Goal: Navigation & Orientation: Find specific page/section

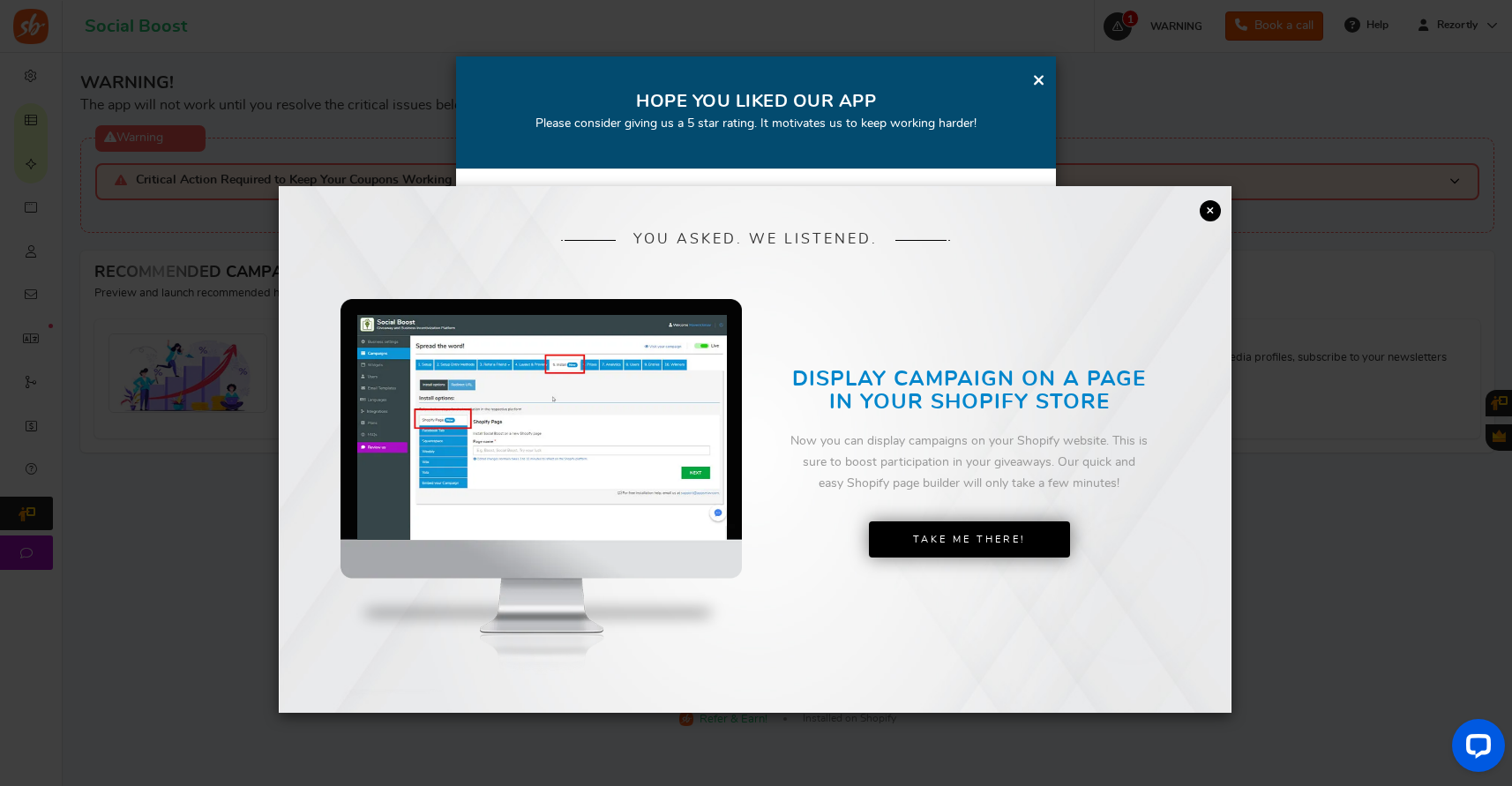
click at [357, 17] on div "× YOU ASKED. WE LISTENED. DISPLAY CAMPAIGN ON A PAGE IN YOUR SHOPIFY STORE Now …" at bounding box center [756, 393] width 1512 height 786
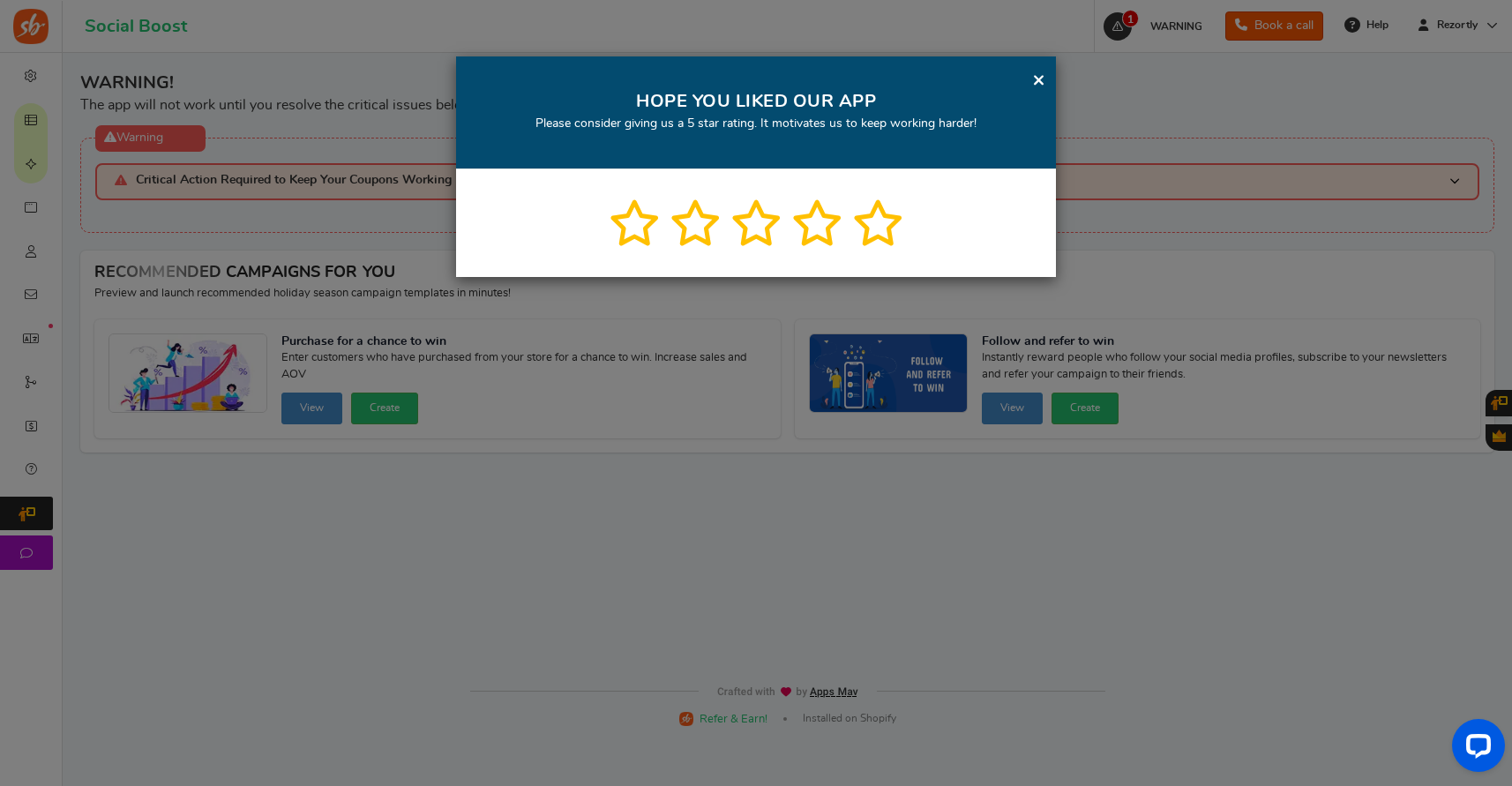
click at [1037, 75] on link "×" at bounding box center [1038, 80] width 13 height 22
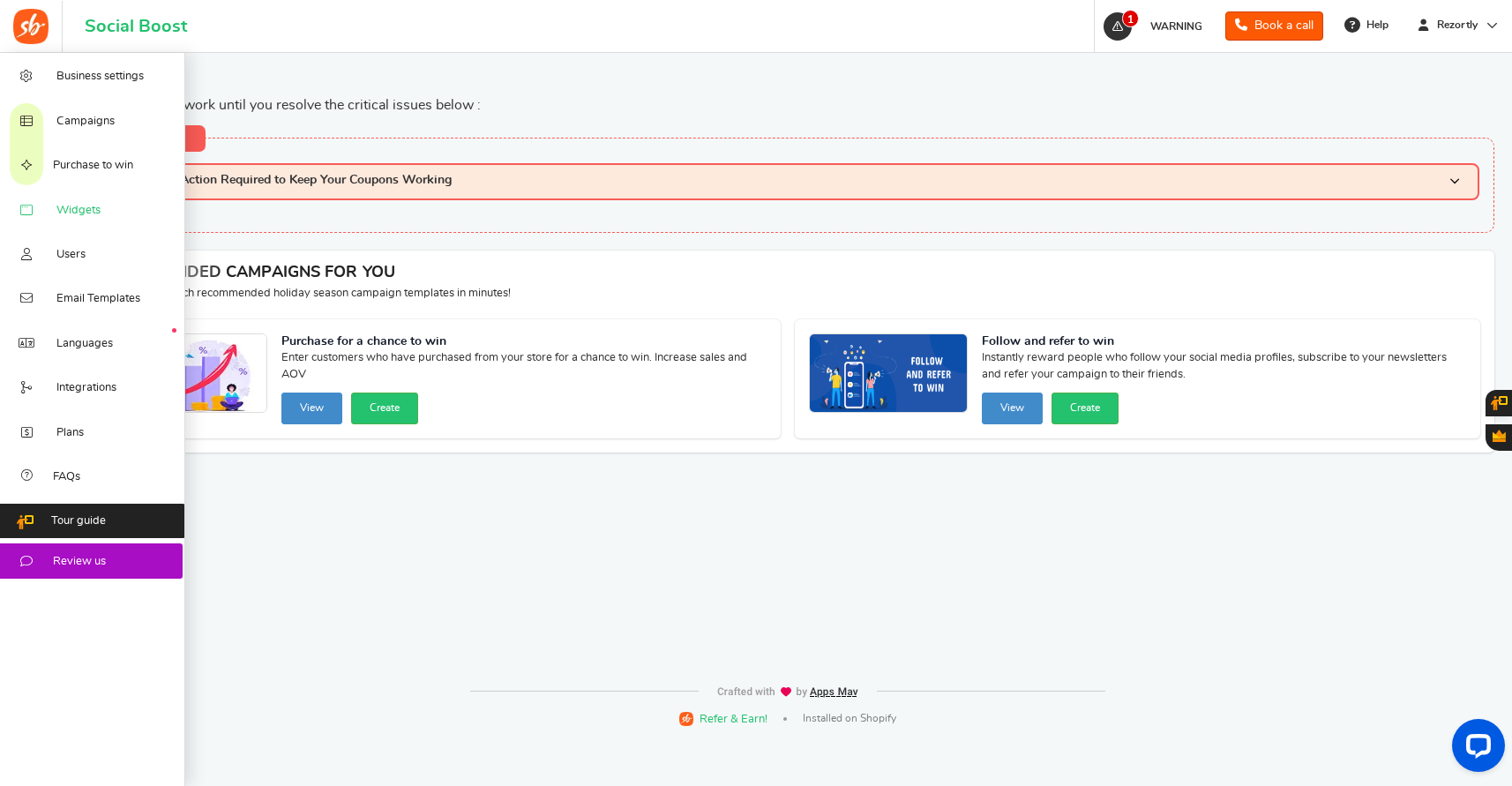
click at [92, 213] on span "Widgets" at bounding box center [79, 210] width 44 height 16
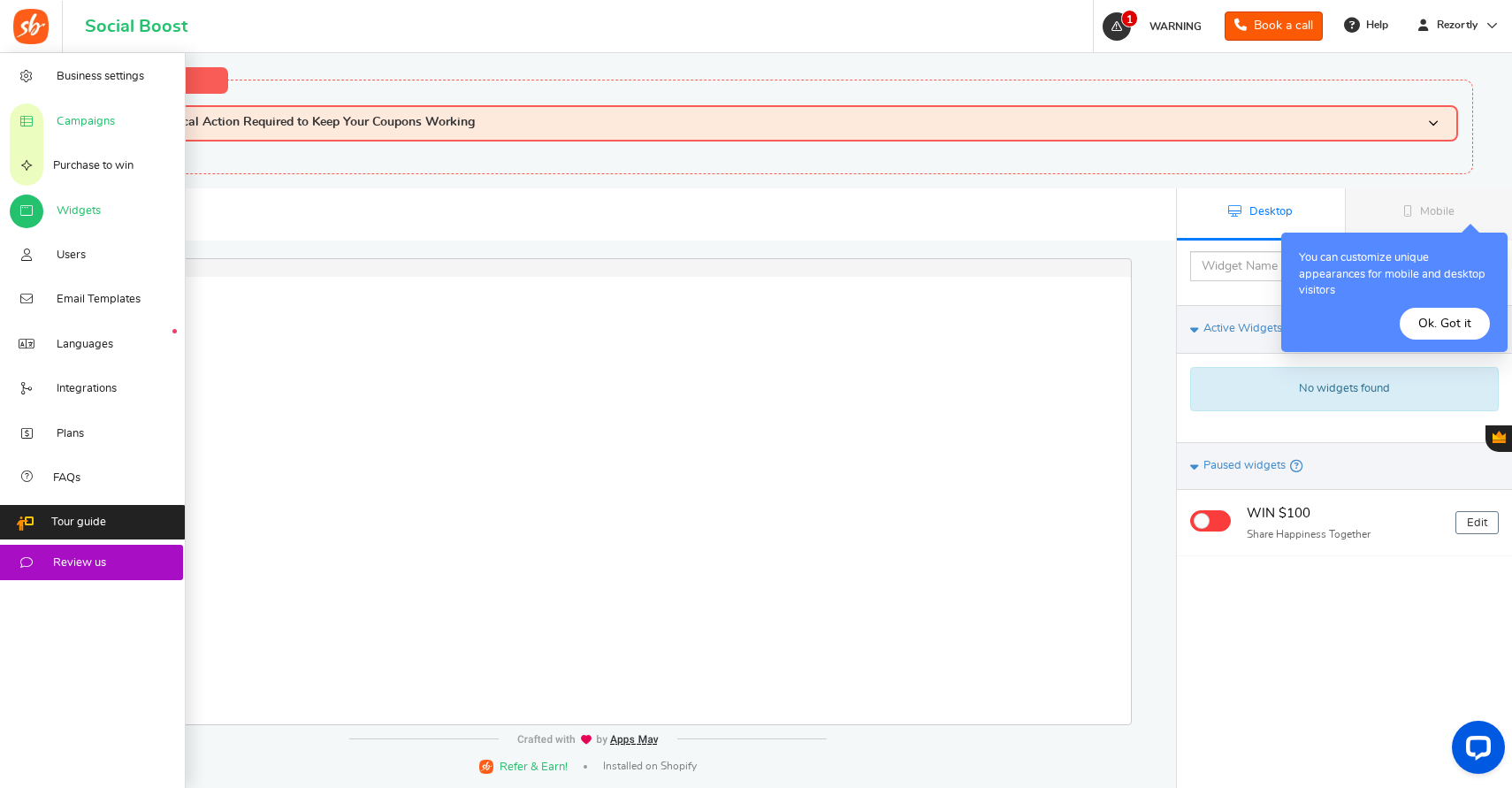
click at [79, 122] on span "Campaigns" at bounding box center [85, 122] width 58 height 16
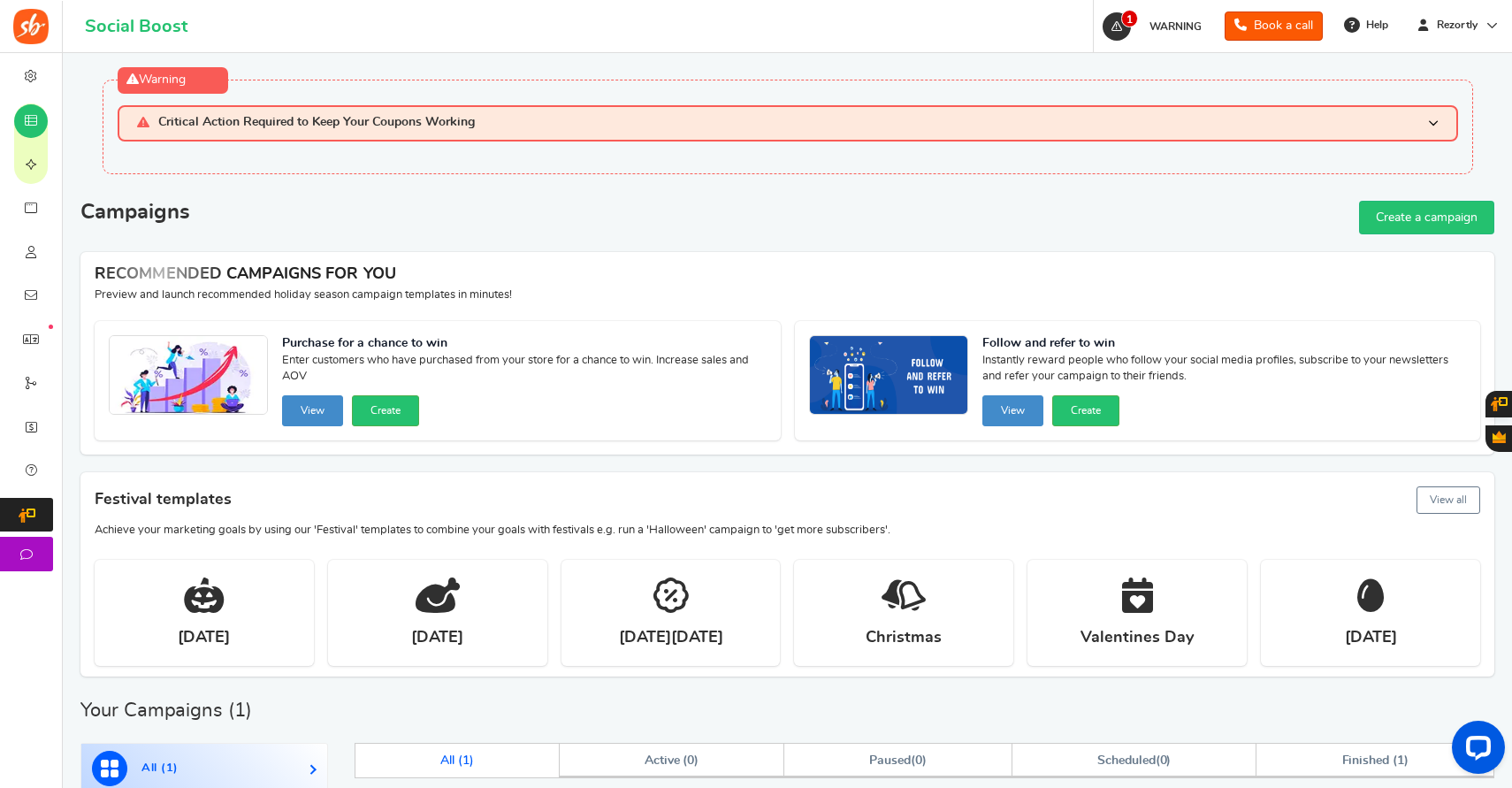
click at [358, 219] on div "Campaigns Create a campaign" at bounding box center [787, 217] width 1414 height 33
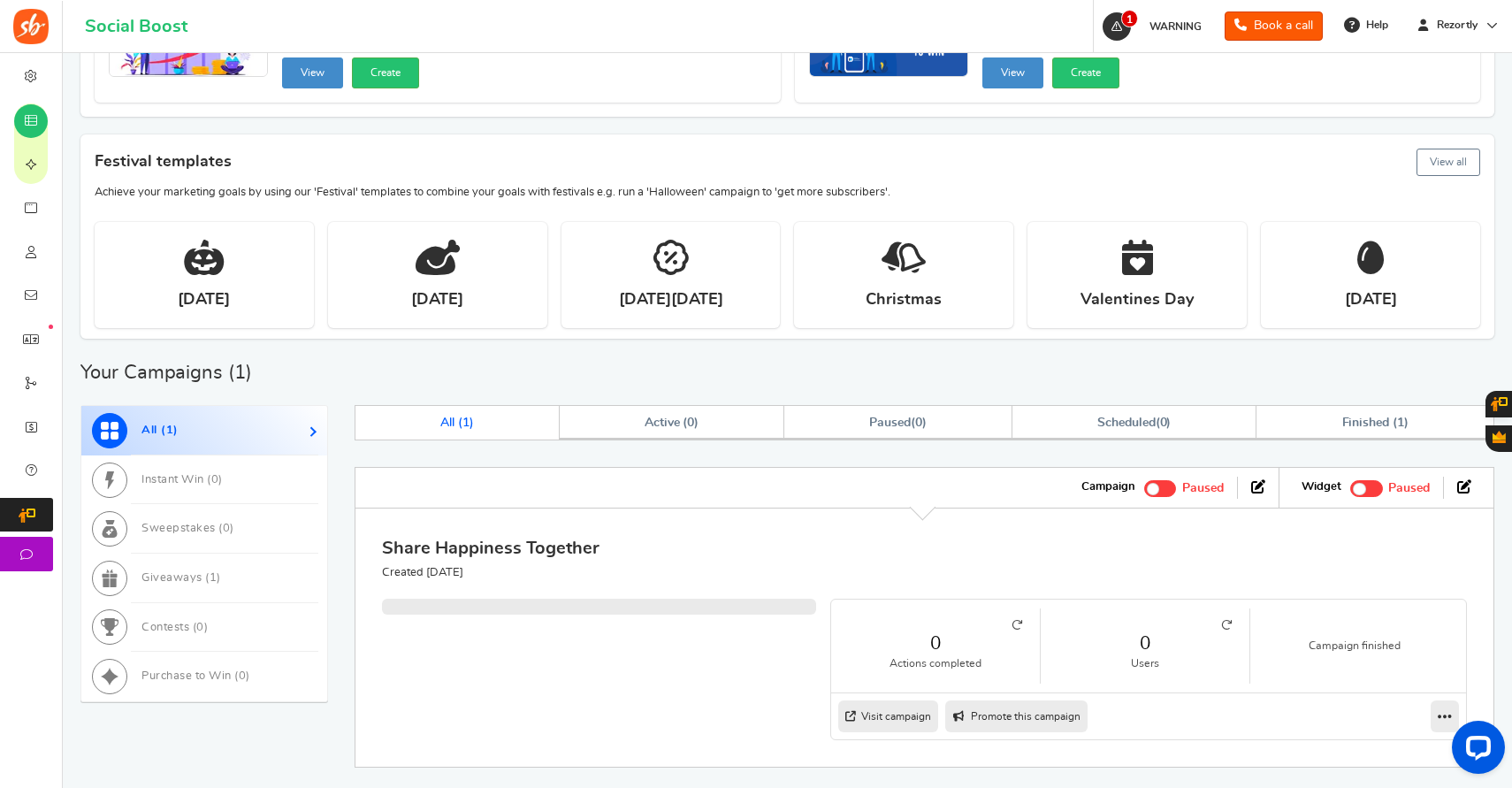
scroll to position [354, 0]
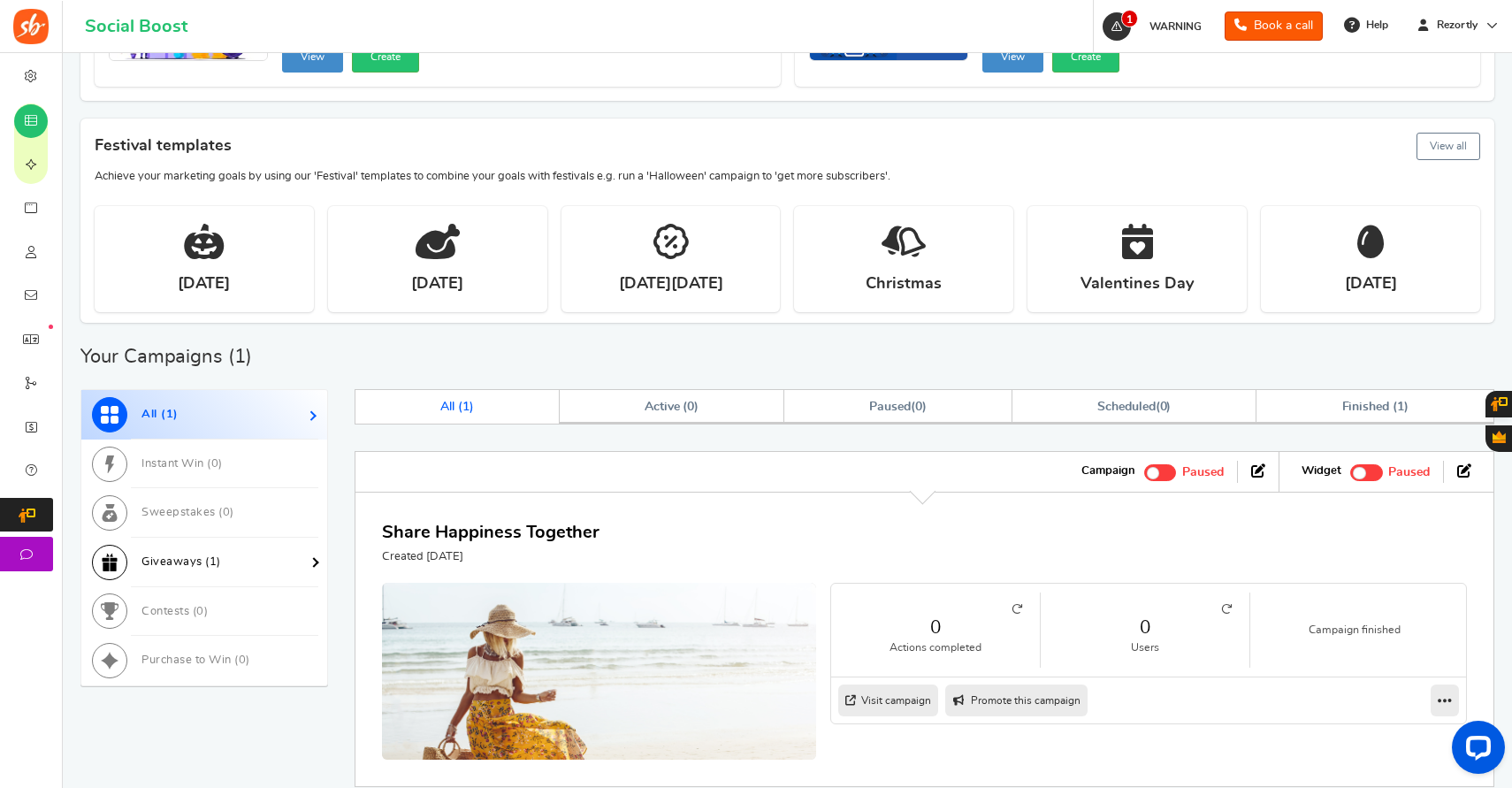
click at [180, 558] on span "Giveaways ( 1 )" at bounding box center [181, 562] width 80 height 11
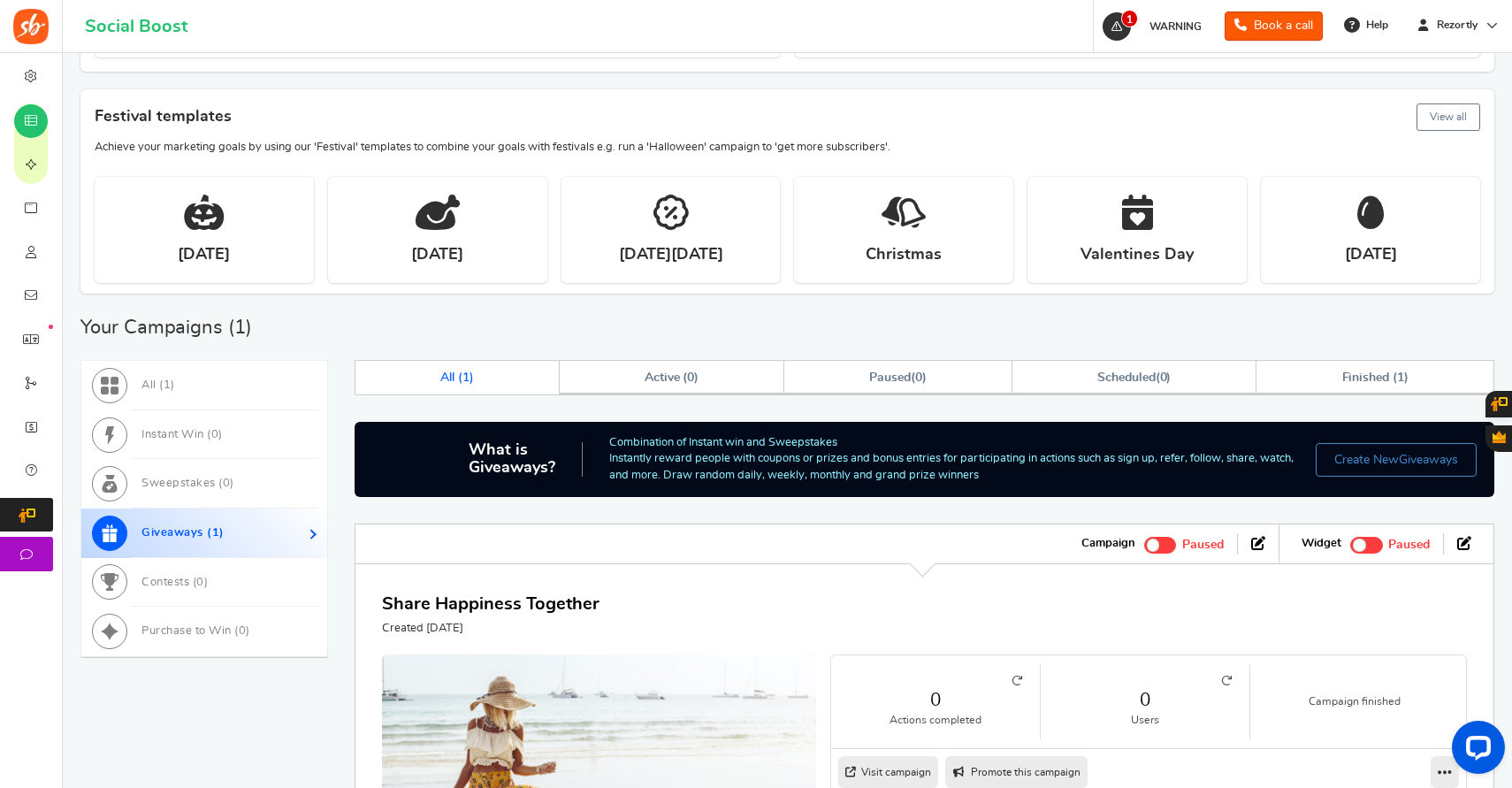
scroll to position [442, 0]
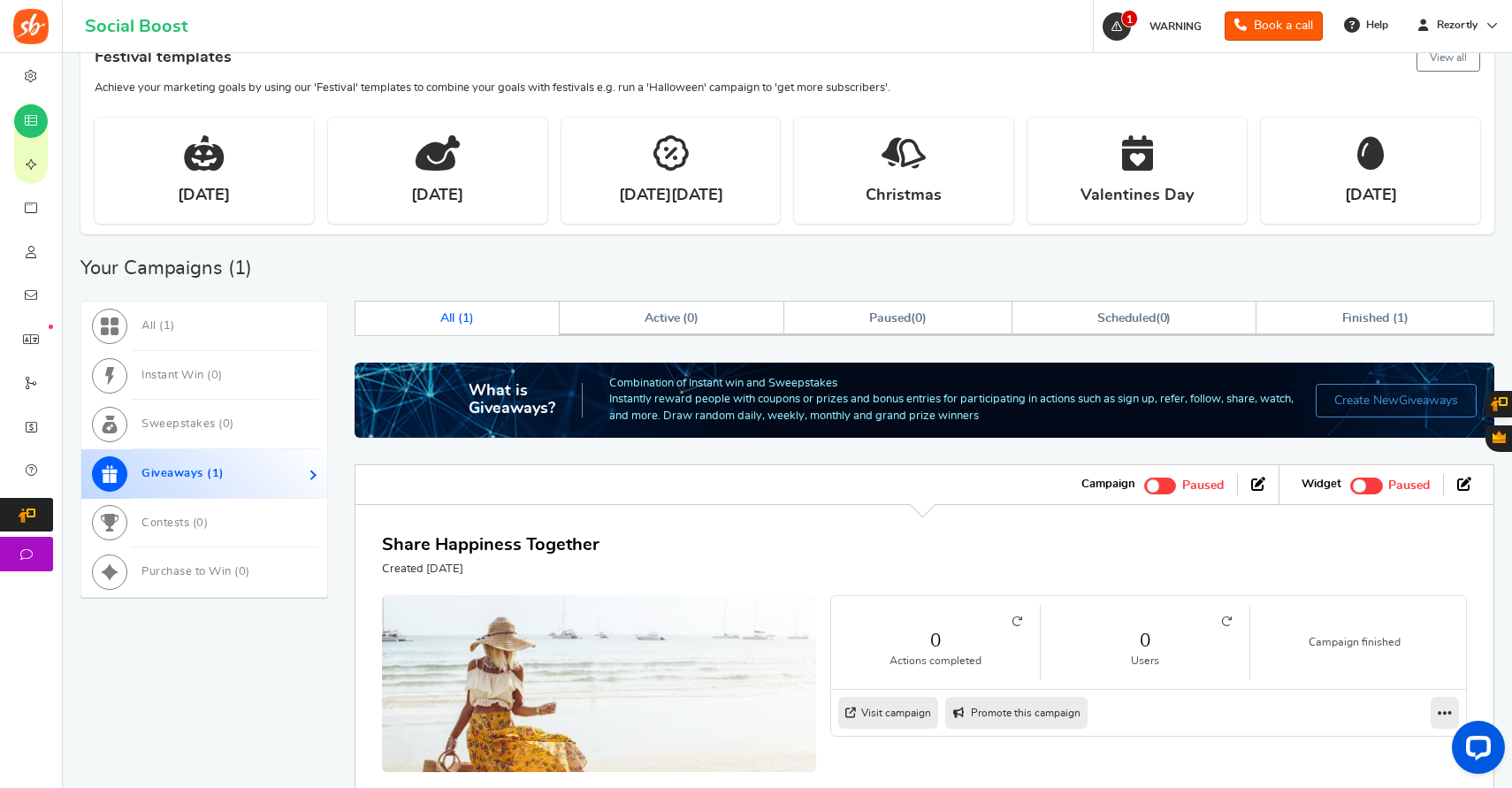
click at [168, 692] on div "All ( 1 ) Instant Win ( 0 ) Sweepstakes ( 0 ) Giveaways ( 1 ) Contests ( 0 ) Pu…" at bounding box center [787, 563] width 1414 height 525
